Goal: Contribute content

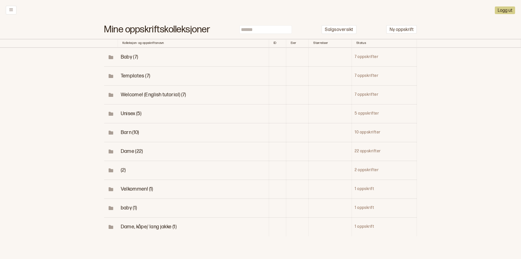
click at [128, 154] on span "Dame (22)" at bounding box center [132, 151] width 22 height 6
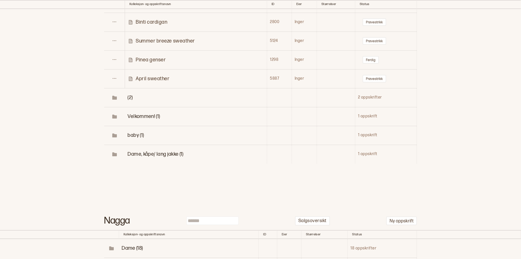
scroll to position [483, 0]
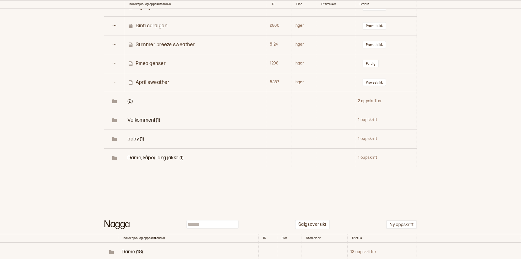
click at [167, 10] on p "Zigzag sweather" at bounding box center [155, 7] width 38 height 6
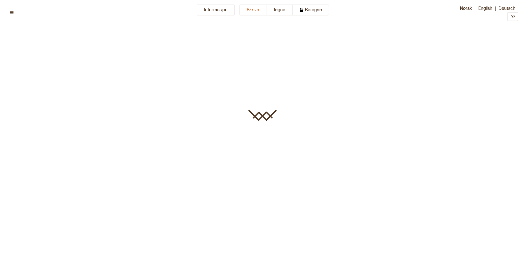
type input "**********"
type textarea "**********"
type input "**"
type input "*"
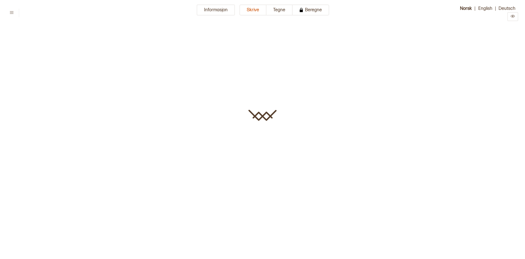
type input "*****"
type input "****"
type input "**********"
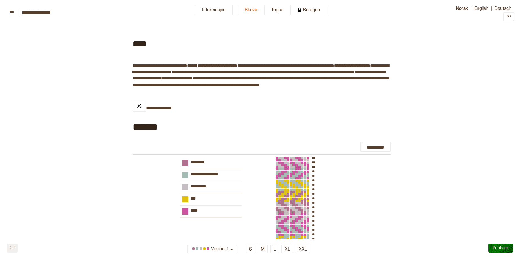
type input "*****"
click at [203, 12] on button "Informasjon" at bounding box center [214, 10] width 38 height 11
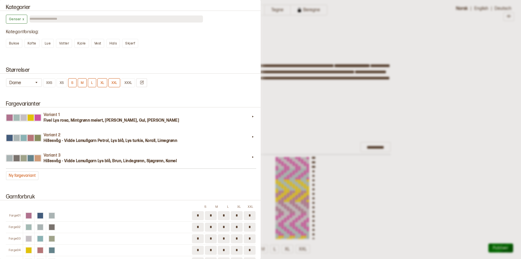
scroll to position [455, 0]
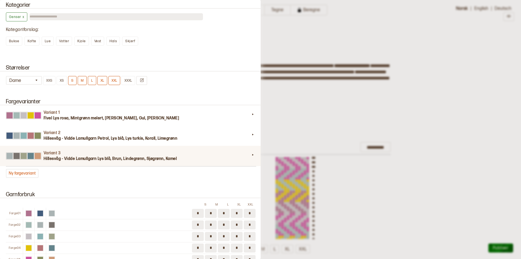
click at [96, 166] on div "Variant 3 Hillesvåg - Vidde Lamullgarn Lys blå, Brun, Lindegrønn, Sjøgrønn, Kam…" at bounding box center [130, 156] width 263 height 20
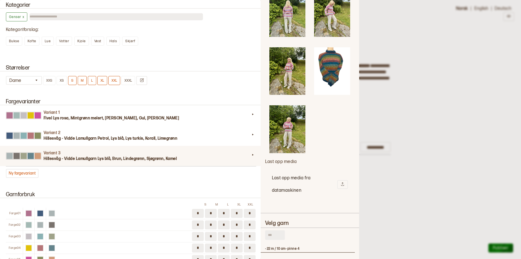
scroll to position [262, 0]
click at [305, 190] on h2 "Last opp media fra datamaskinen" at bounding box center [304, 183] width 65 height 25
click at [308, 189] on h2 "Last opp media fra datamaskinen" at bounding box center [304, 183] width 65 height 25
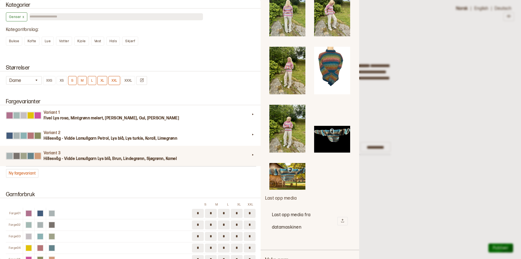
click at [292, 185] on img at bounding box center [287, 176] width 36 height 27
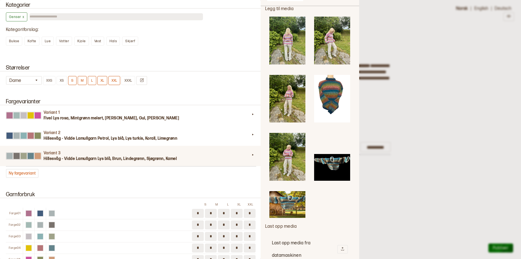
scroll to position [178, 0]
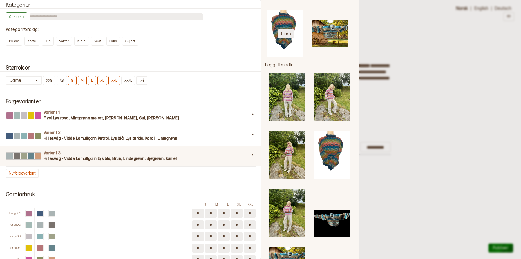
click at [282, 38] on button "Fjern" at bounding box center [286, 33] width 17 height 9
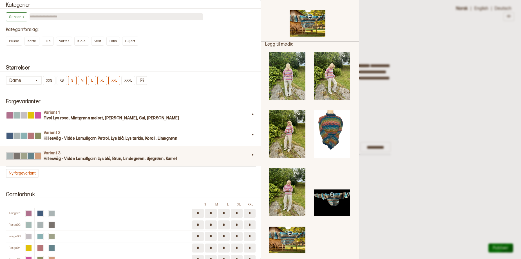
click at [335, 216] on img at bounding box center [332, 202] width 36 height 27
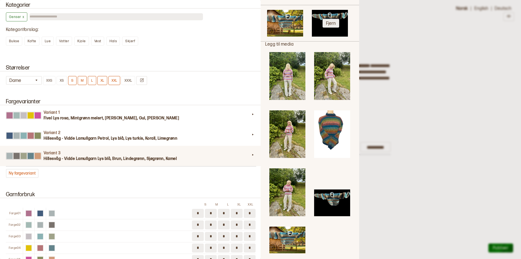
click at [329, 28] on button "Fjern" at bounding box center [330, 23] width 17 height 9
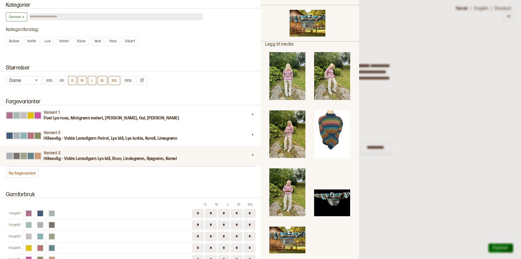
click at [455, 116] on div at bounding box center [260, 129] width 521 height 259
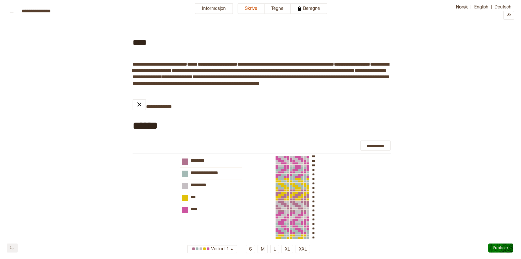
scroll to position [0, 0]
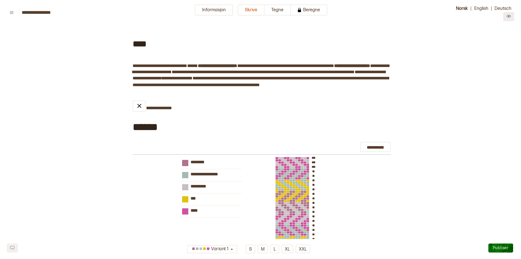
click at [509, 17] on icon "Preview" at bounding box center [508, 16] width 4 height 4
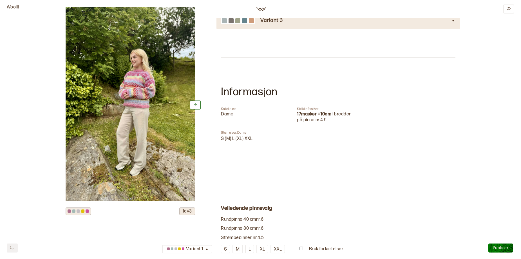
scroll to position [261, 0]
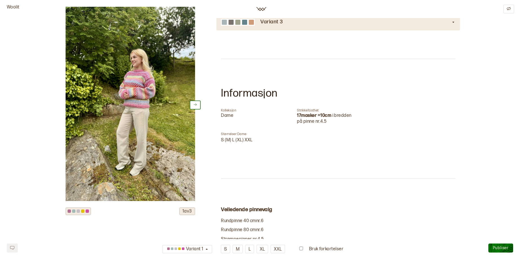
click at [296, 30] on div "Variant 3" at bounding box center [338, 22] width 234 height 16
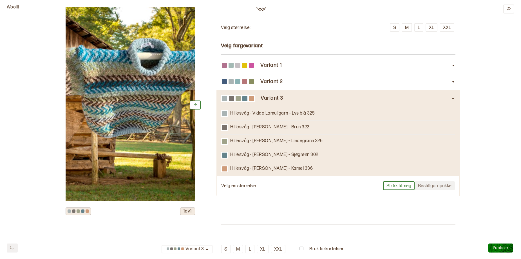
scroll to position [93, 0]
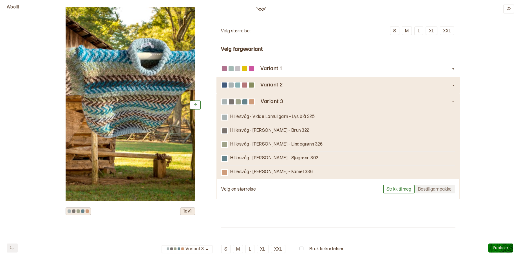
click at [276, 88] on h3 "Variant 2" at bounding box center [355, 85] width 191 height 6
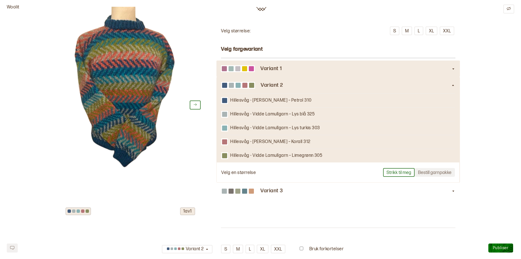
click at [285, 77] on div "Variant 1" at bounding box center [338, 68] width 234 height 16
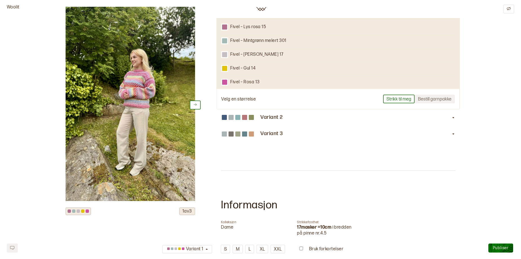
scroll to position [163, 0]
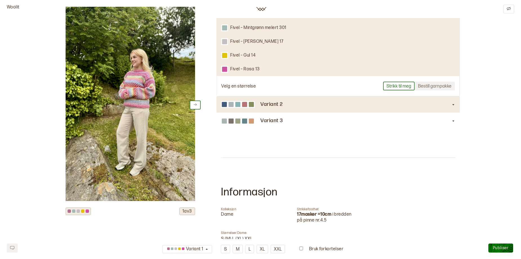
click at [261, 107] on h3 "Variant 2" at bounding box center [355, 105] width 191 height 6
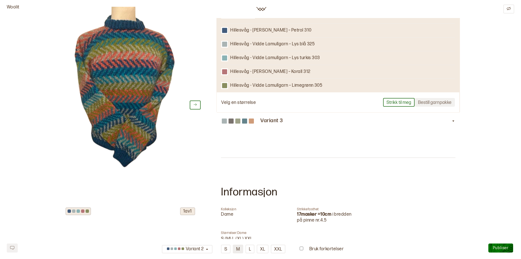
click at [234, 249] on button "M" at bounding box center [238, 248] width 10 height 9
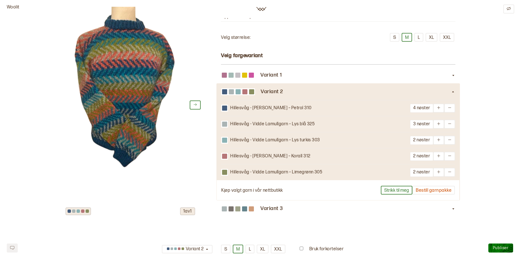
scroll to position [78, 0]
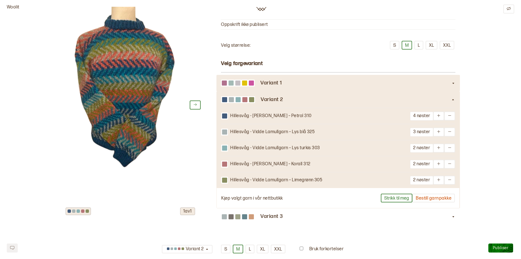
click at [287, 86] on h3 "Variant 1" at bounding box center [355, 83] width 191 height 6
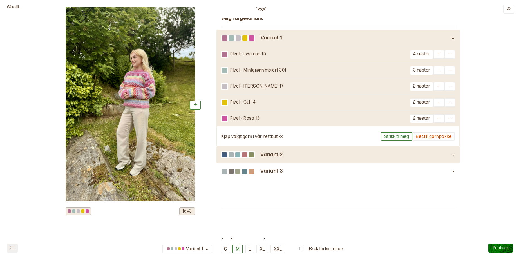
scroll to position [134, 0]
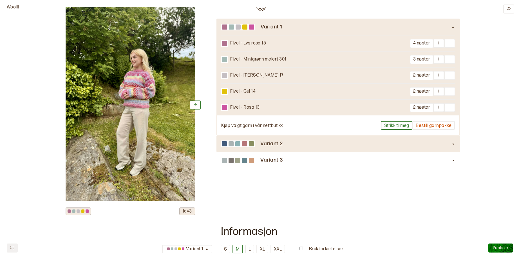
click at [283, 147] on h3 "Variant 2" at bounding box center [355, 144] width 191 height 6
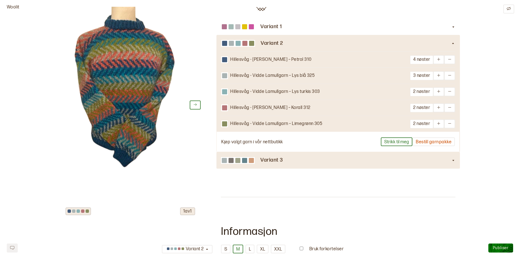
click at [273, 168] on div "Variant 3" at bounding box center [338, 160] width 234 height 16
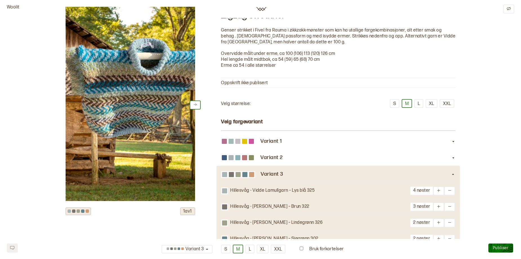
scroll to position [0, 0]
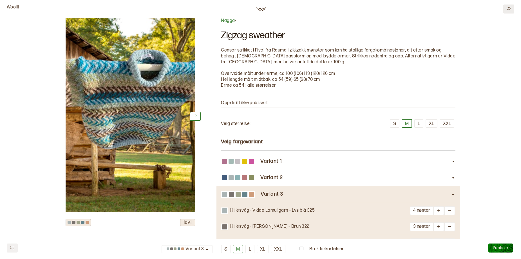
click at [509, 12] on button at bounding box center [508, 9] width 11 height 9
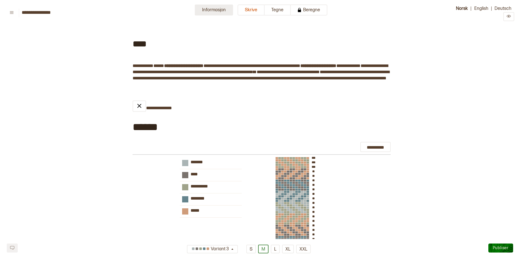
click at [198, 10] on button "Informasjon" at bounding box center [214, 10] width 38 height 11
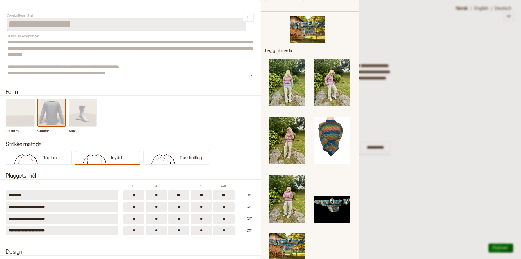
click at [437, 61] on div at bounding box center [260, 129] width 521 height 259
